Goal: Task Accomplishment & Management: Complete application form

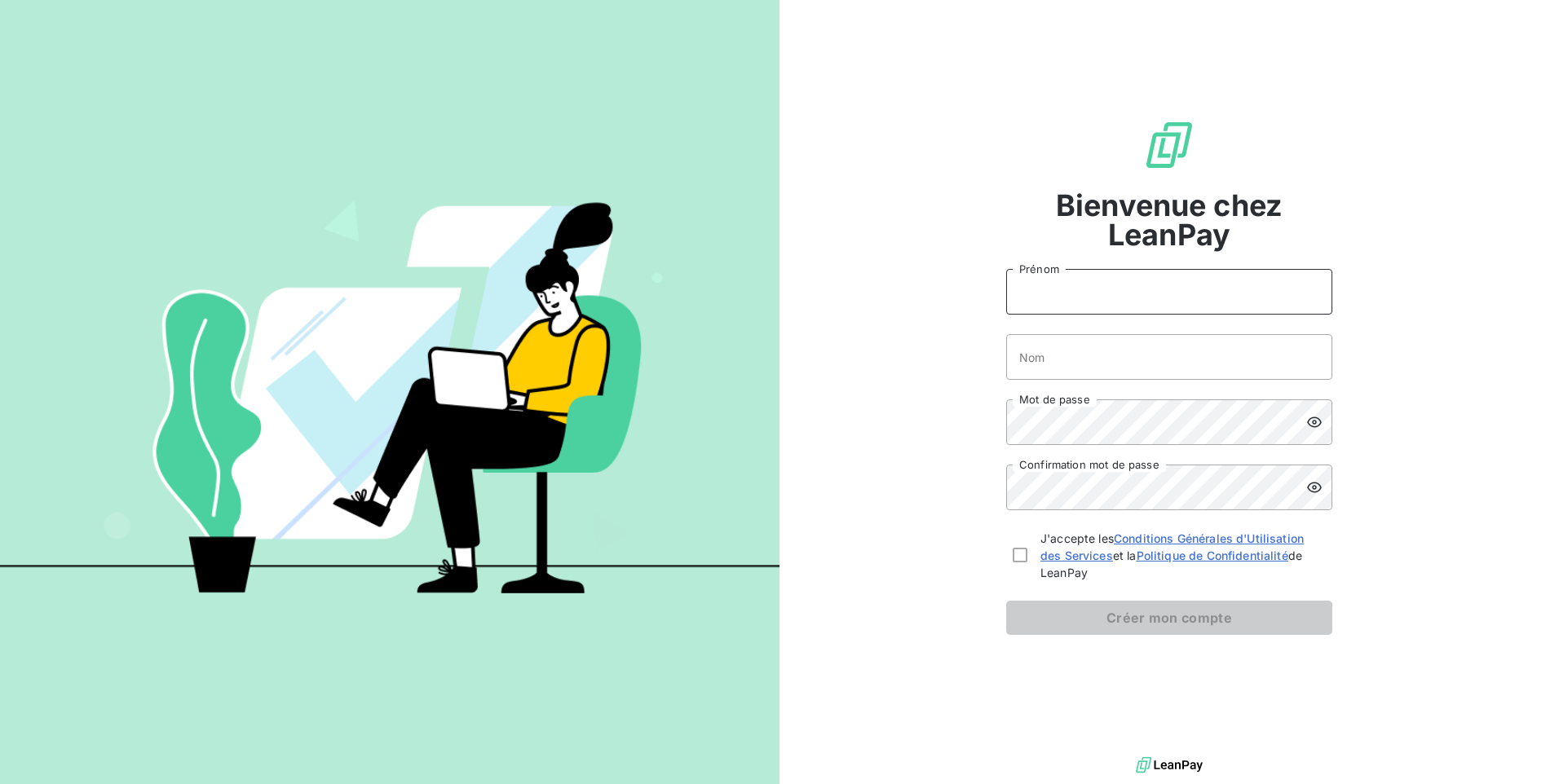
click at [1054, 302] on input "Prénom" at bounding box center [1168, 291] width 326 height 46
type input "[PERSON_NAME]"
click at [1133, 356] on input "Nom" at bounding box center [1168, 356] width 326 height 46
type input "Djikeuto"
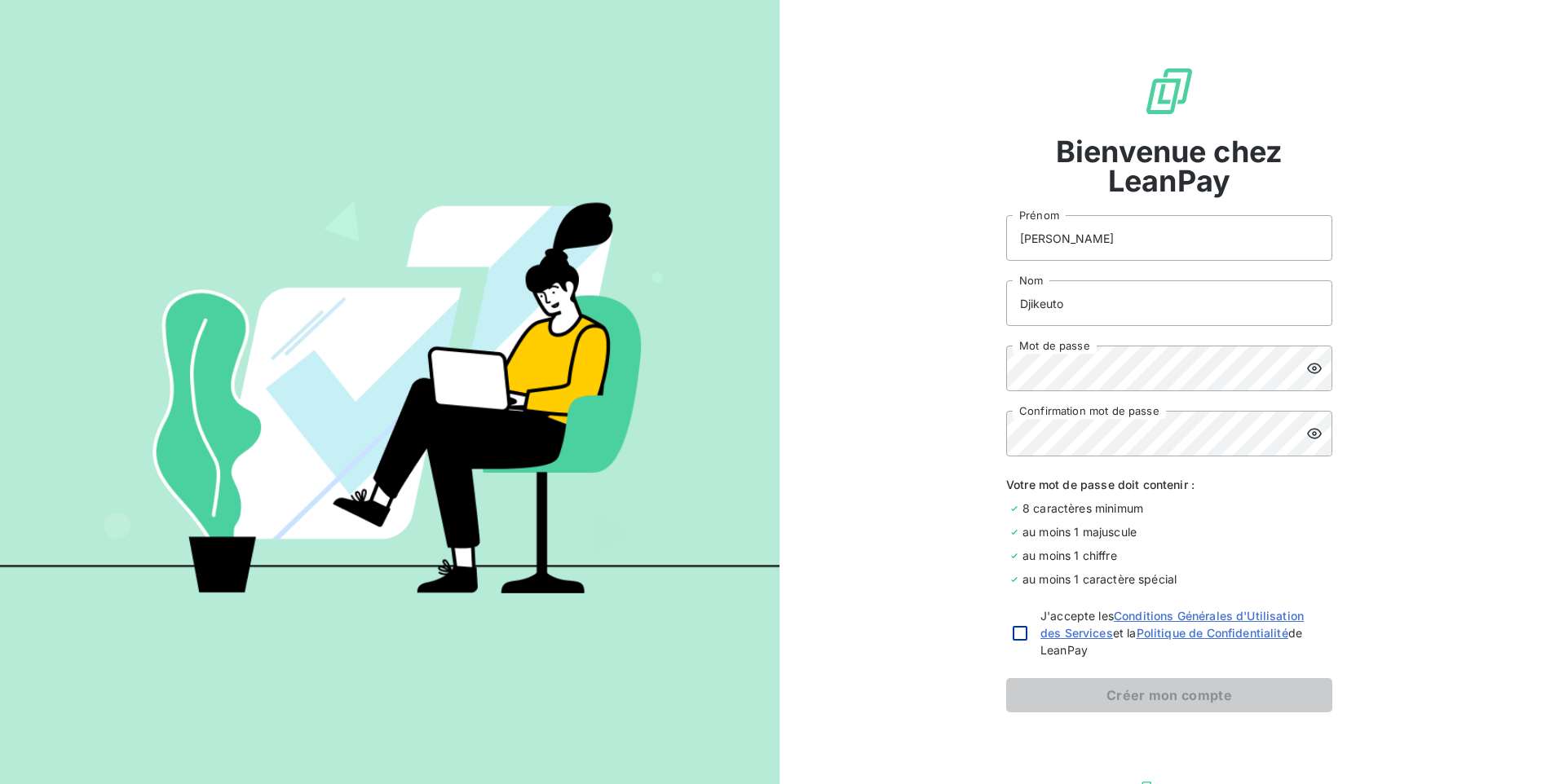
click at [1013, 636] on div at bounding box center [1020, 633] width 15 height 15
checkbox input "true"
click at [1238, 706] on button "Créer mon compte" at bounding box center [1168, 694] width 326 height 34
